Goal: Task Accomplishment & Management: Use online tool/utility

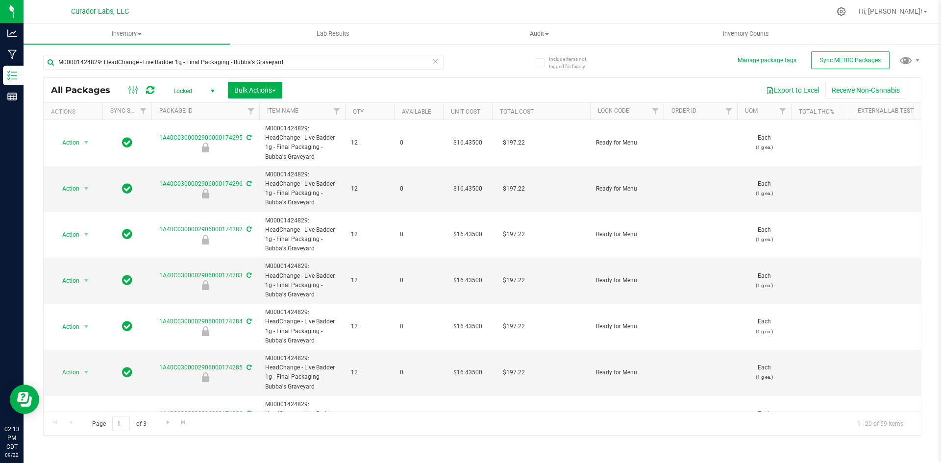
click at [436, 61] on icon at bounding box center [435, 61] width 7 height 12
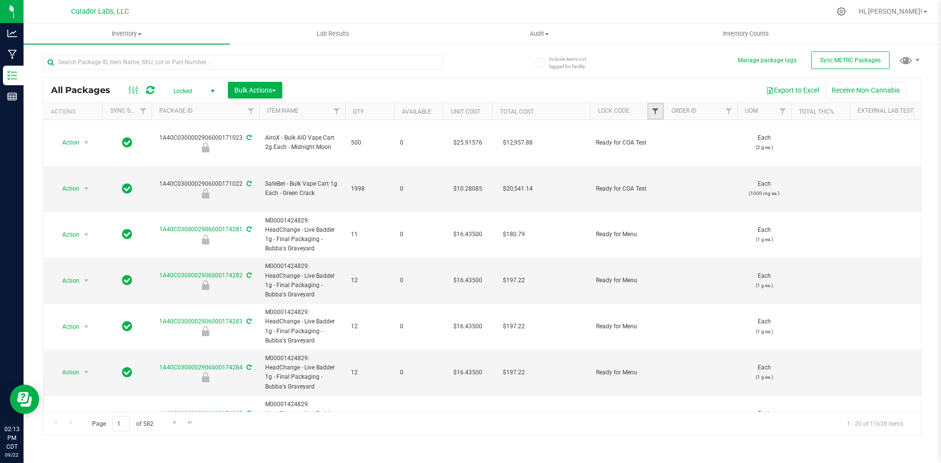
click at [657, 110] on span "Filter" at bounding box center [655, 111] width 8 height 8
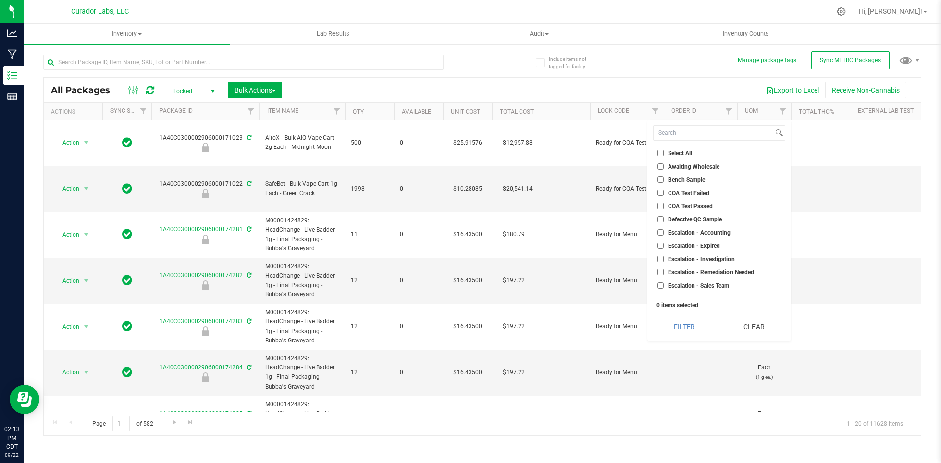
click at [660, 205] on input "COA Test Passed" at bounding box center [660, 206] width 6 height 6
checkbox input "true"
click at [659, 191] on input "Out for COA Test" at bounding box center [660, 190] width 6 height 6
checkbox input "true"
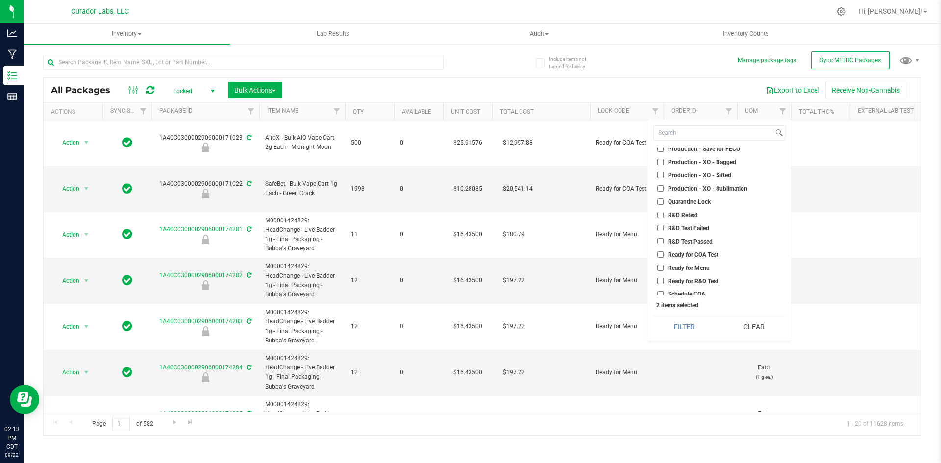
scroll to position [578, 0]
click at [656, 245] on ul "Select All Awaiting Wholesale Bench Sample COA Test Failed COA Test Passed Defe…" at bounding box center [719, 221] width 132 height 147
click at [659, 248] on input "Ready for COA Test" at bounding box center [660, 250] width 6 height 6
checkbox input "true"
click at [681, 330] on button "Filter" at bounding box center [684, 327] width 62 height 22
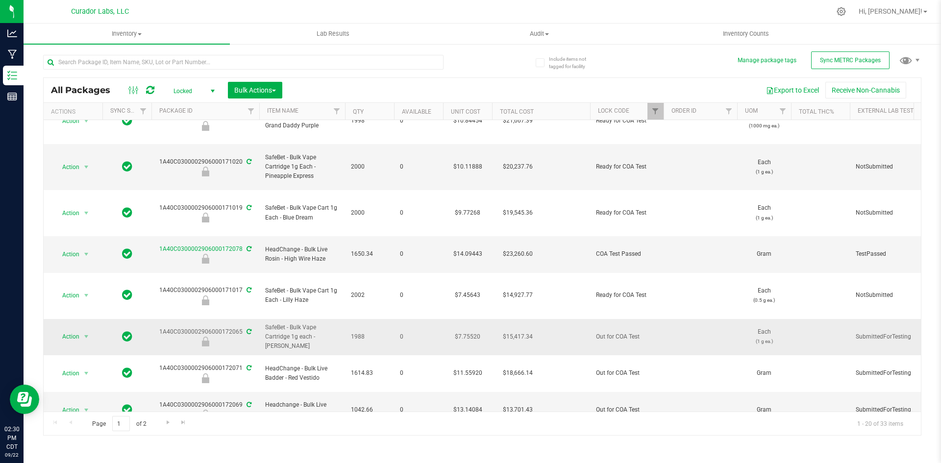
scroll to position [147, 0]
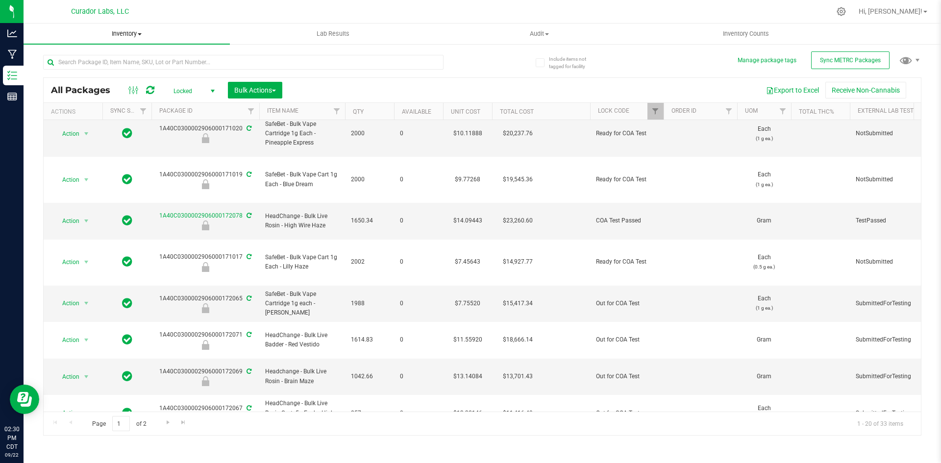
click at [129, 33] on span "Inventory" at bounding box center [127, 33] width 206 height 9
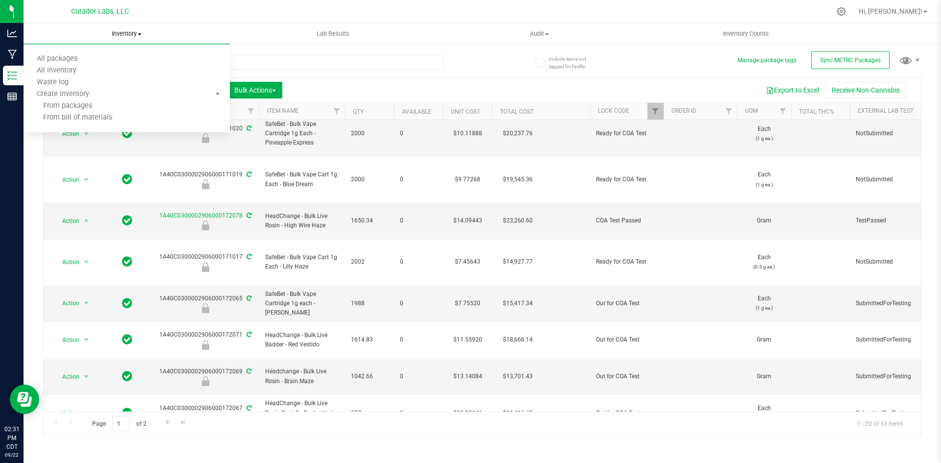
click at [118, 33] on span "Inventory" at bounding box center [127, 33] width 206 height 9
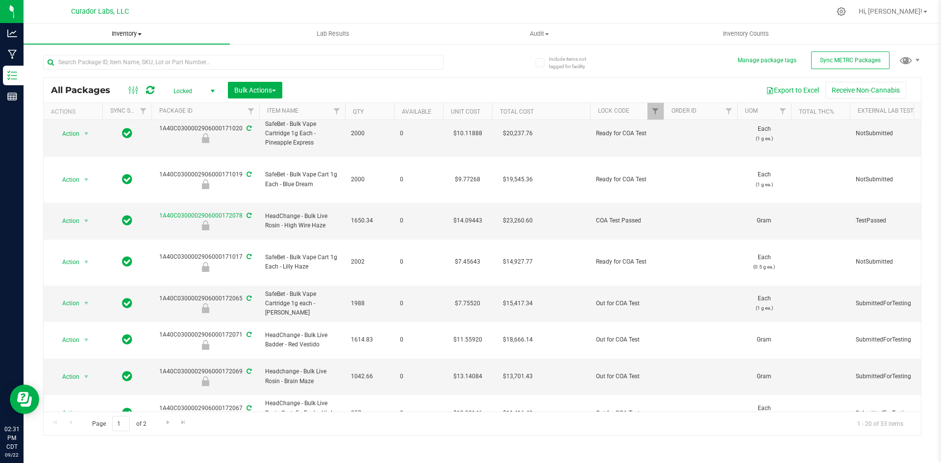
click at [118, 33] on span "Inventory" at bounding box center [127, 33] width 206 height 9
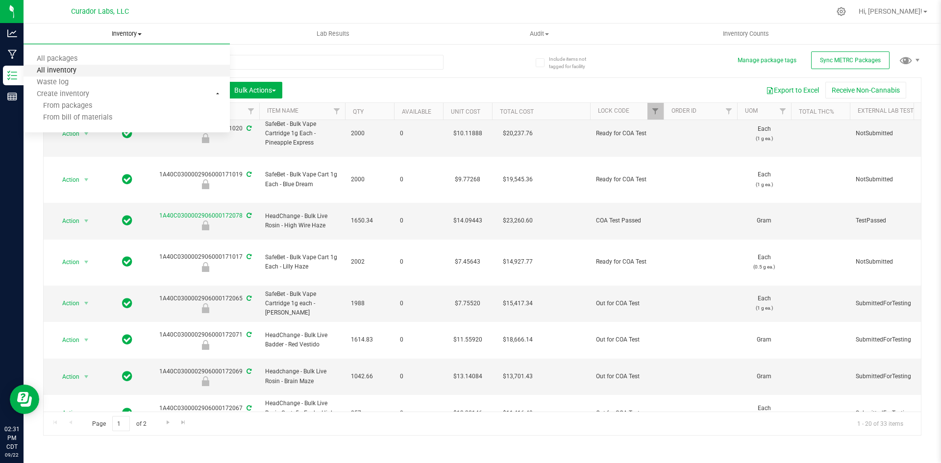
click at [56, 70] on span "All inventory" at bounding box center [57, 71] width 66 height 8
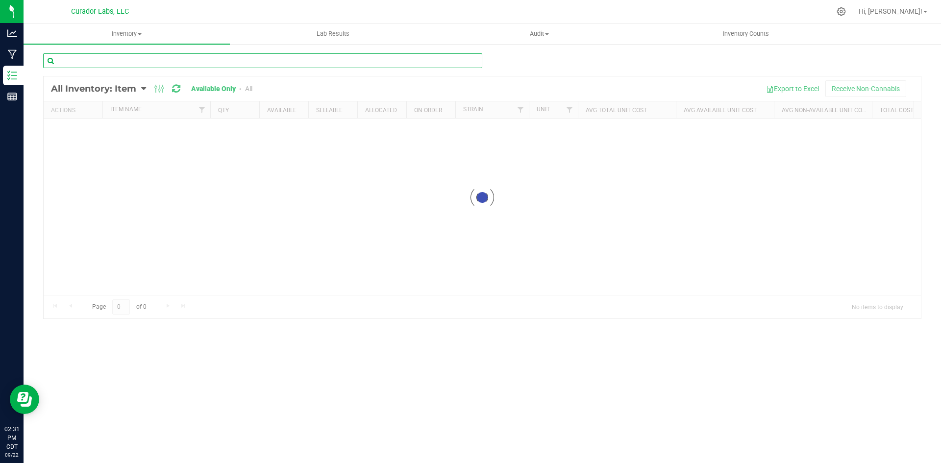
click at [146, 67] on input "text" at bounding box center [262, 60] width 439 height 15
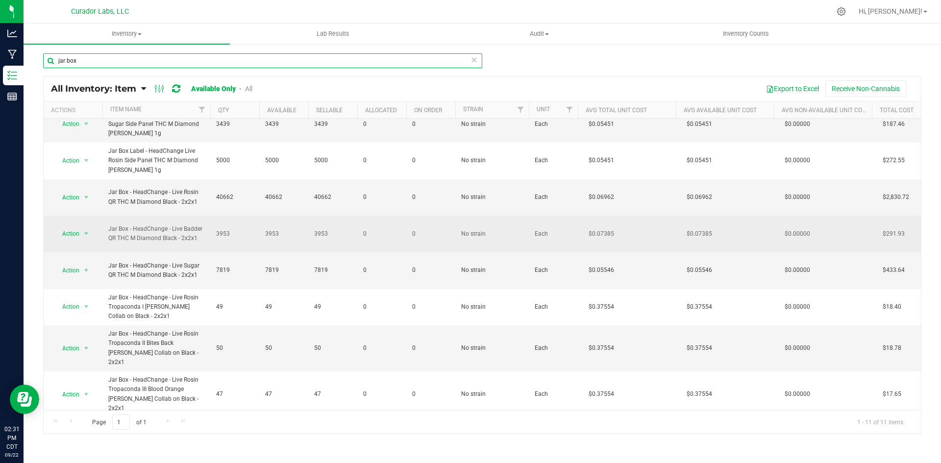
scroll to position [98, 0]
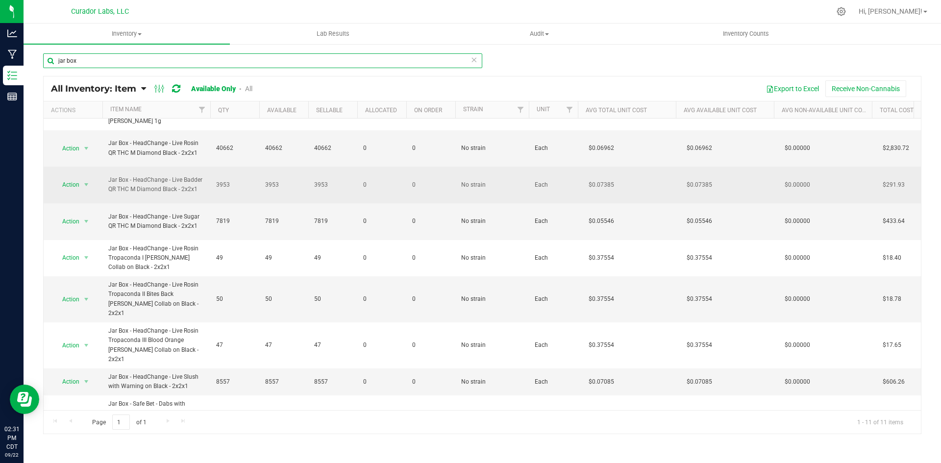
type input "jar box"
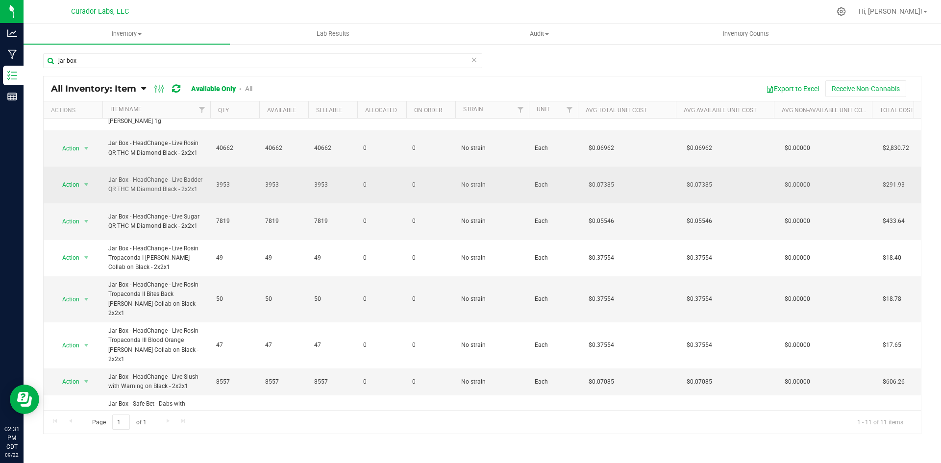
drag, startPoint x: 200, startPoint y: 190, endPoint x: 108, endPoint y: 180, distance: 91.6
click at [108, 180] on span "Jar Box - HeadChange - Live Badder QR THC M Diamond Black - 2x2x1" at bounding box center [156, 184] width 96 height 19
copy span "Jar Box - HeadChange - Live Badder QR THC M Diamond Black - 2x2x1"
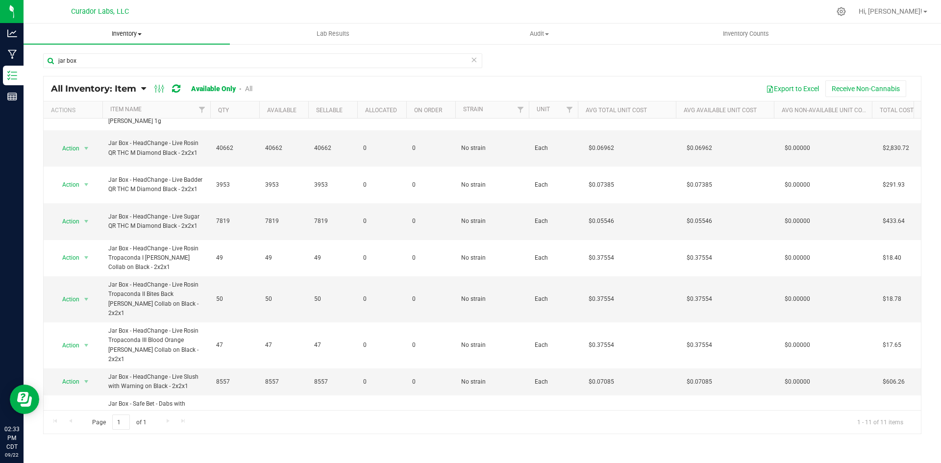
click at [118, 35] on span "Inventory" at bounding box center [127, 33] width 206 height 9
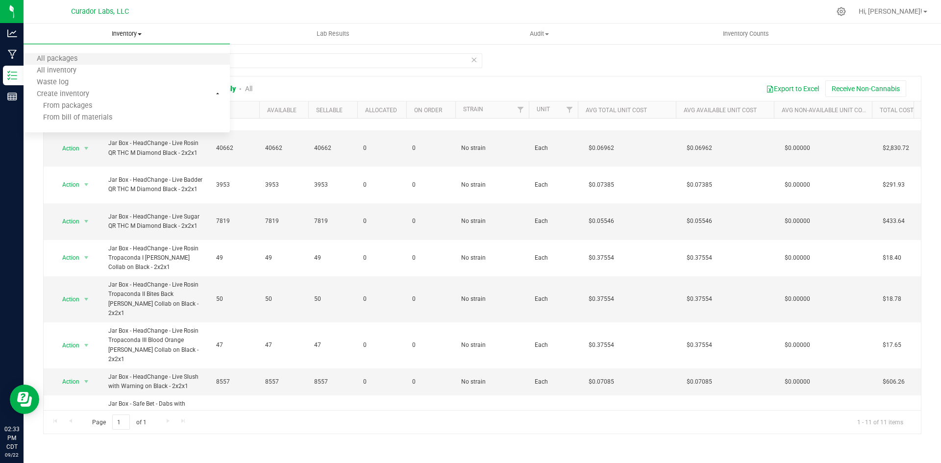
click at [89, 53] on li "All packages" at bounding box center [127, 59] width 206 height 12
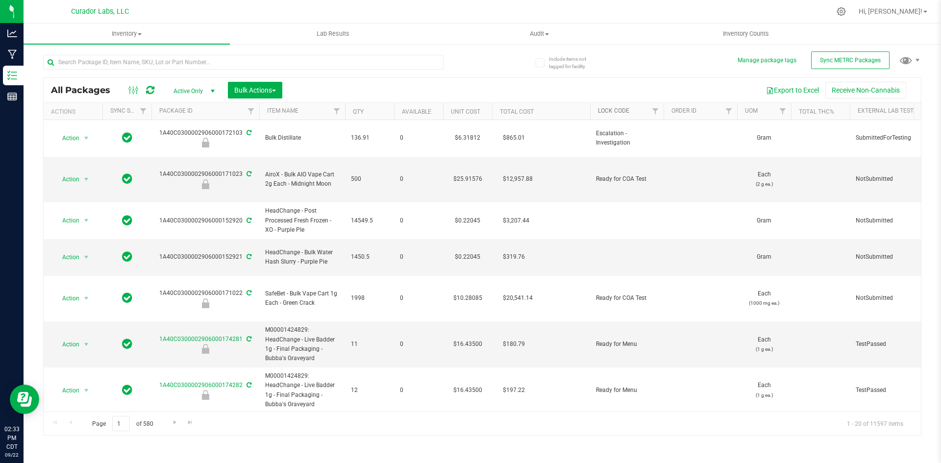
click at [603, 110] on link "Lock Code" at bounding box center [613, 110] width 31 height 7
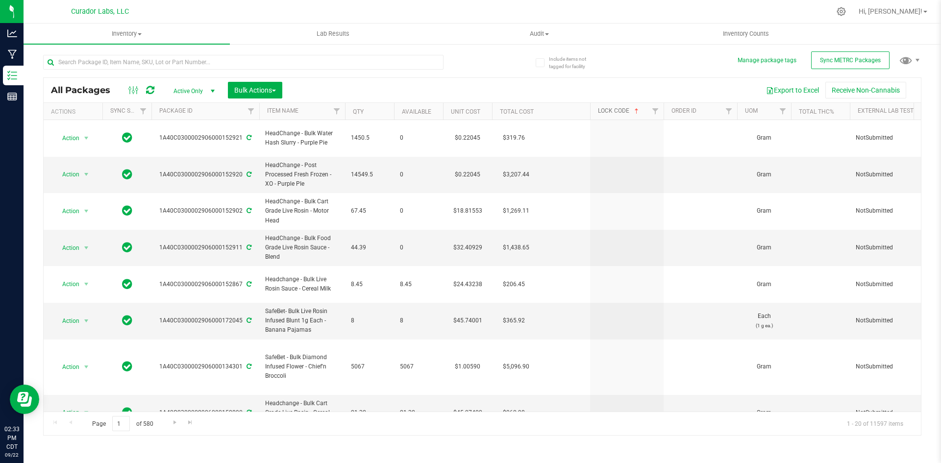
click at [620, 112] on link "Lock Code" at bounding box center [619, 110] width 43 height 7
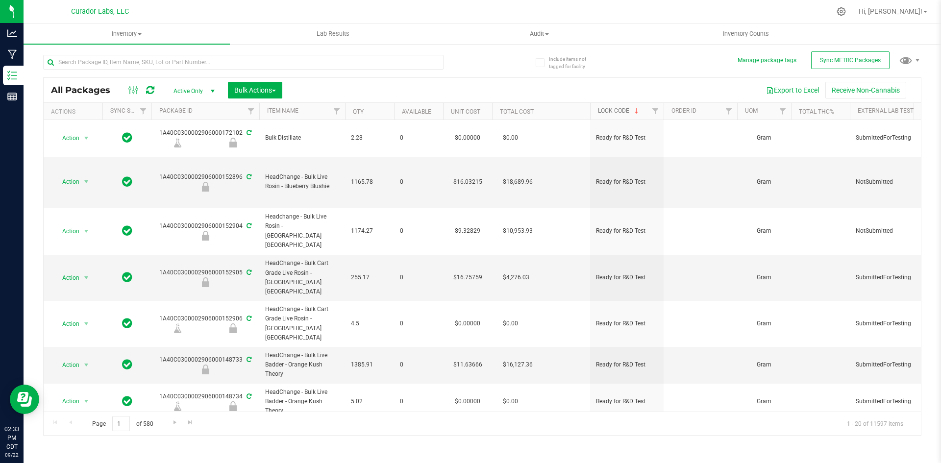
click at [618, 111] on link "Lock Code" at bounding box center [619, 110] width 43 height 7
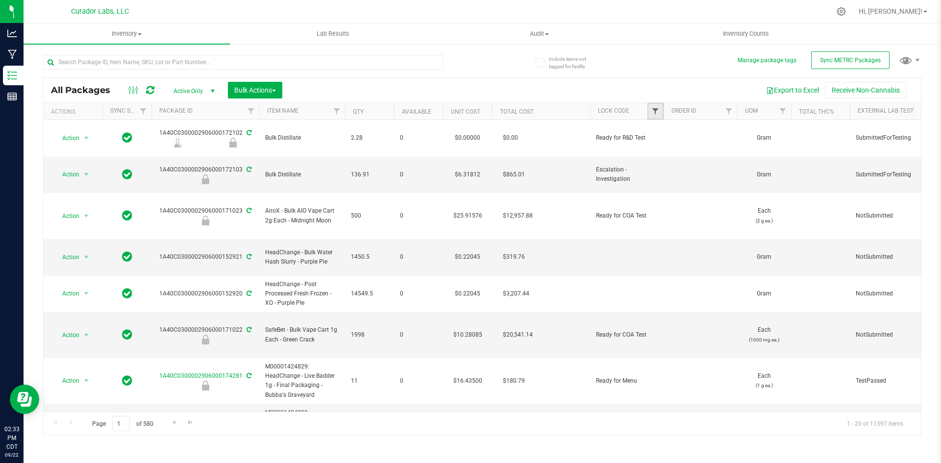
click at [651, 108] on span "Filter" at bounding box center [655, 111] width 8 height 8
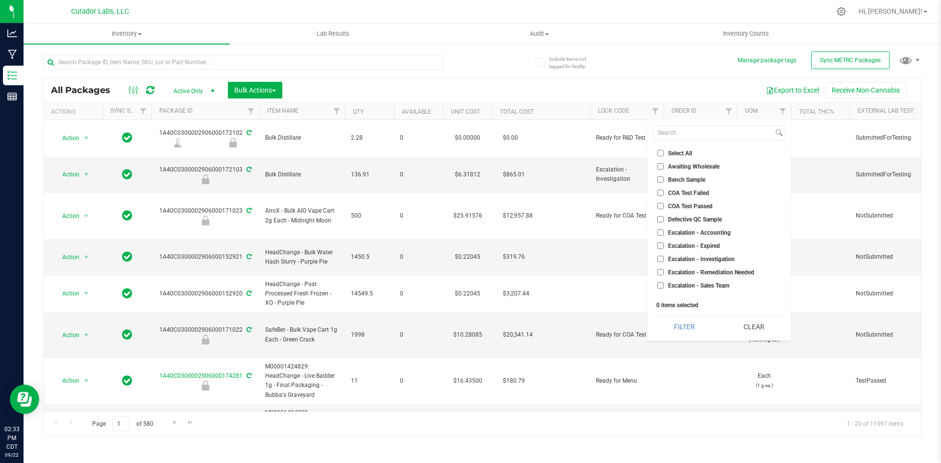
drag, startPoint x: 661, startPoint y: 209, endPoint x: 655, endPoint y: 203, distance: 8.0
click at [658, 208] on input "COA Test Passed" at bounding box center [660, 206] width 6 height 6
checkbox input "true"
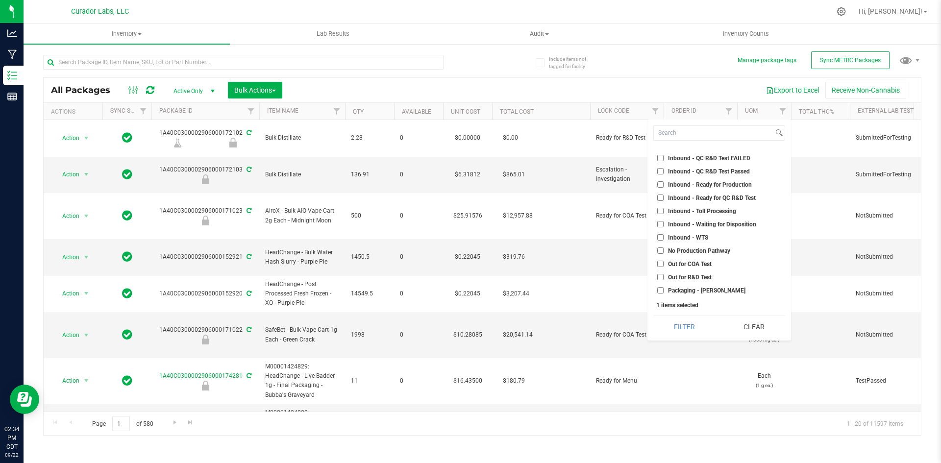
scroll to position [245, 0]
click at [659, 241] on input "Out for COA Test" at bounding box center [660, 239] width 6 height 6
checkbox input "true"
click at [663, 288] on input "Schedule COA" at bounding box center [660, 290] width 6 height 6
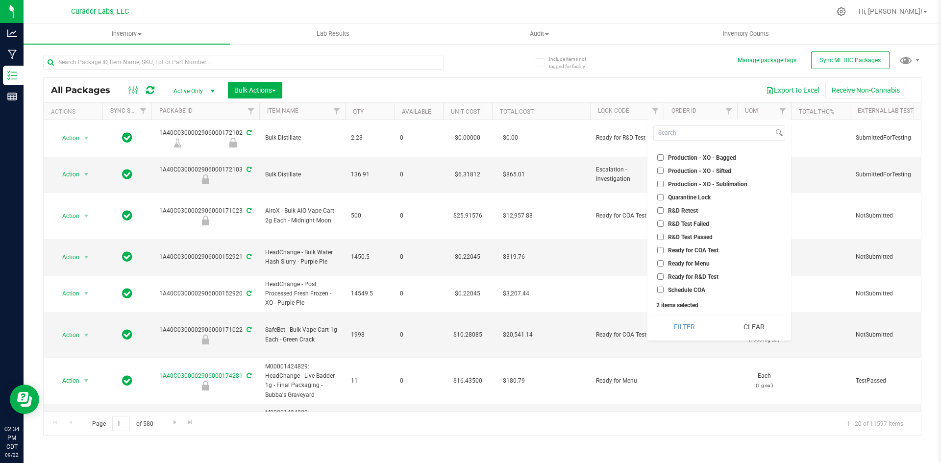
checkbox input "true"
click at [694, 250] on span "Ready for COA Test" at bounding box center [693, 251] width 50 height 6
click at [664, 250] on input "Ready for COA Test" at bounding box center [660, 250] width 6 height 6
checkbox input "true"
click at [695, 324] on button "Filter" at bounding box center [684, 327] width 62 height 22
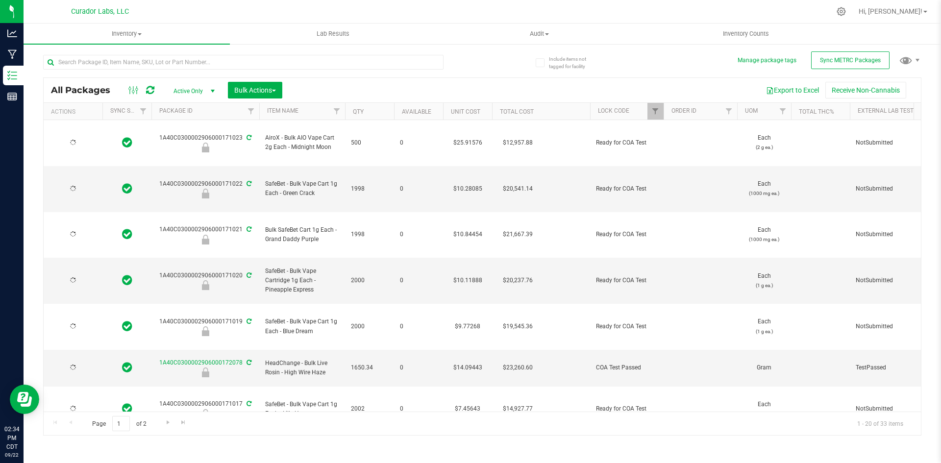
type input "[DATE]"
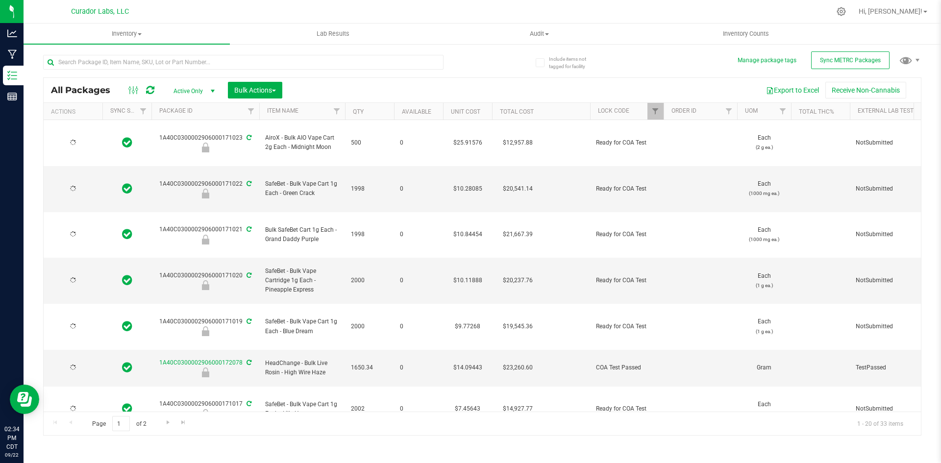
type input "[DATE]"
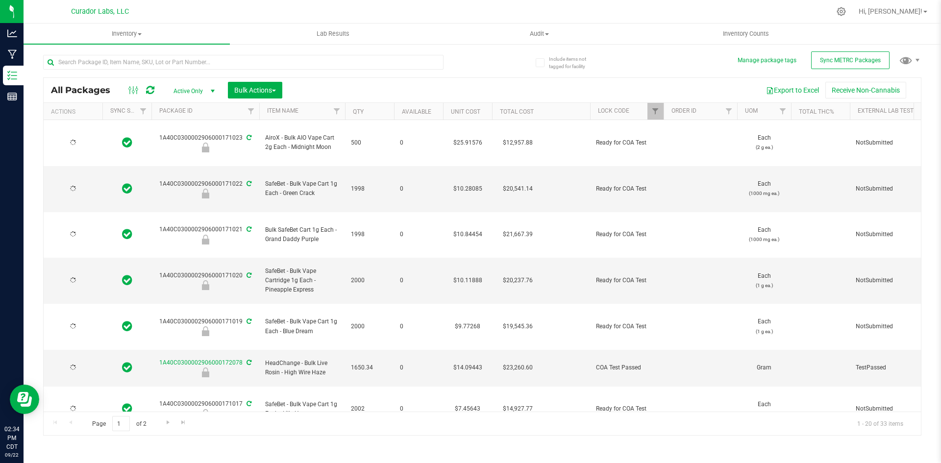
type input "[DATE]"
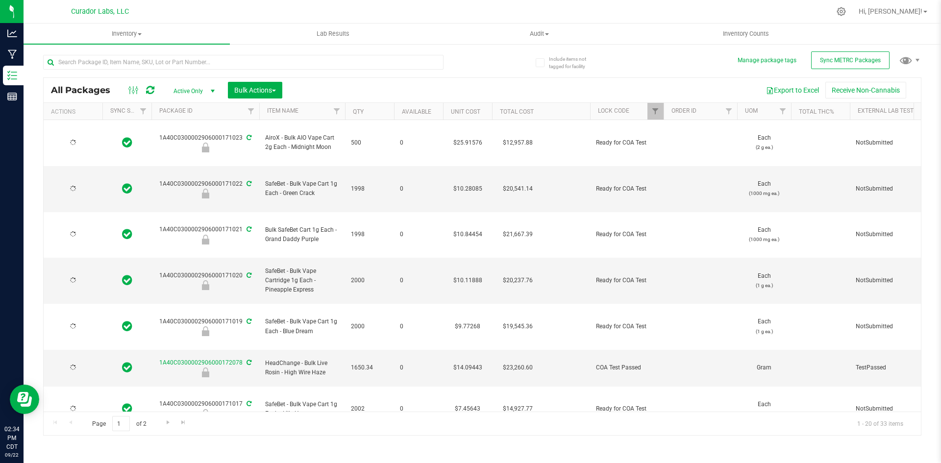
type input "[DATE]"
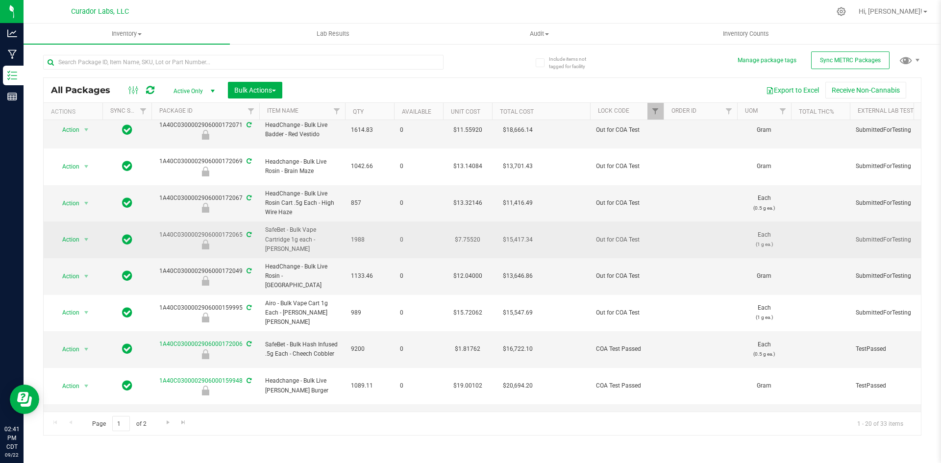
scroll to position [321, 0]
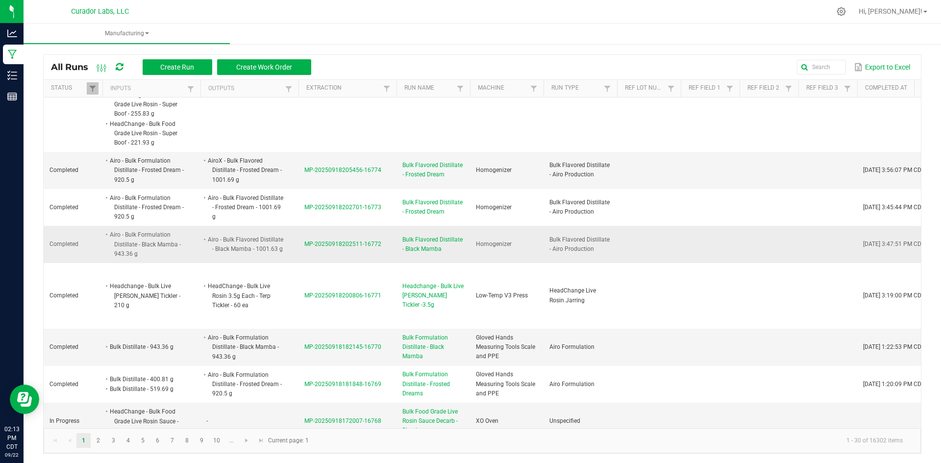
scroll to position [2, 0]
